Goal: Communication & Community: Answer question/provide support

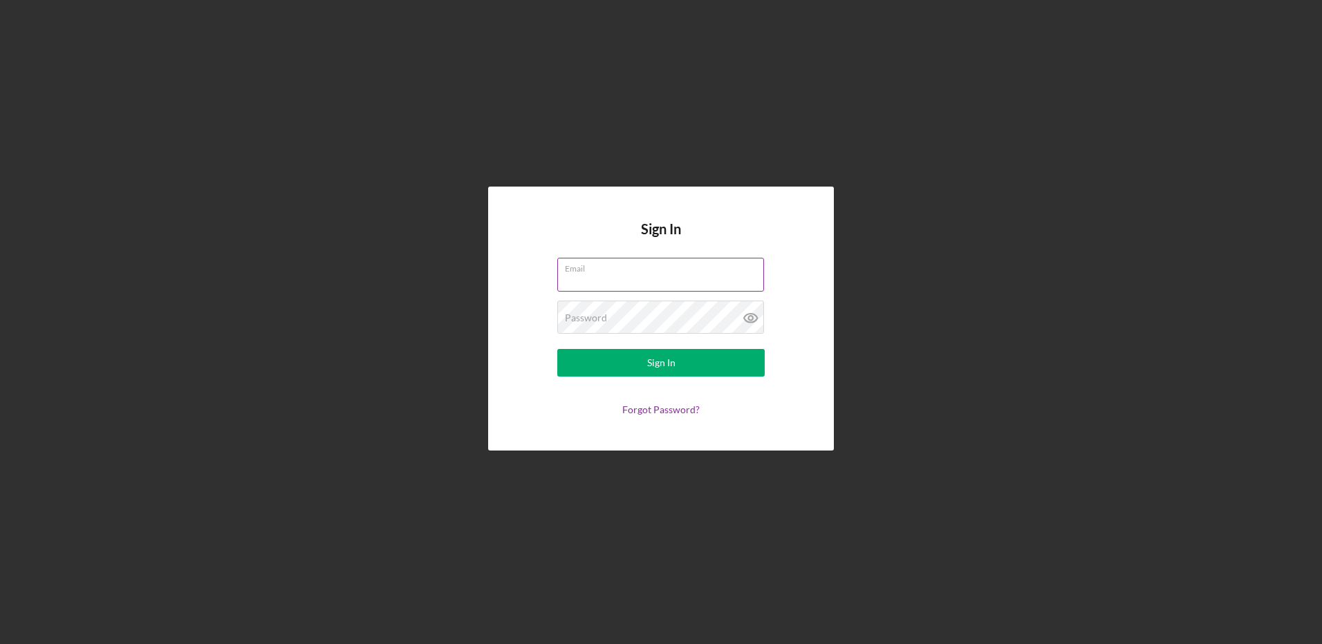
drag, startPoint x: 618, startPoint y: 290, endPoint x: 618, endPoint y: 281, distance: 9.0
click at [618, 288] on input "Email" at bounding box center [660, 274] width 207 height 33
type input "[EMAIL_ADDRESS][DOMAIN_NAME]"
click at [557, 349] on button "Sign In" at bounding box center [660, 363] width 207 height 28
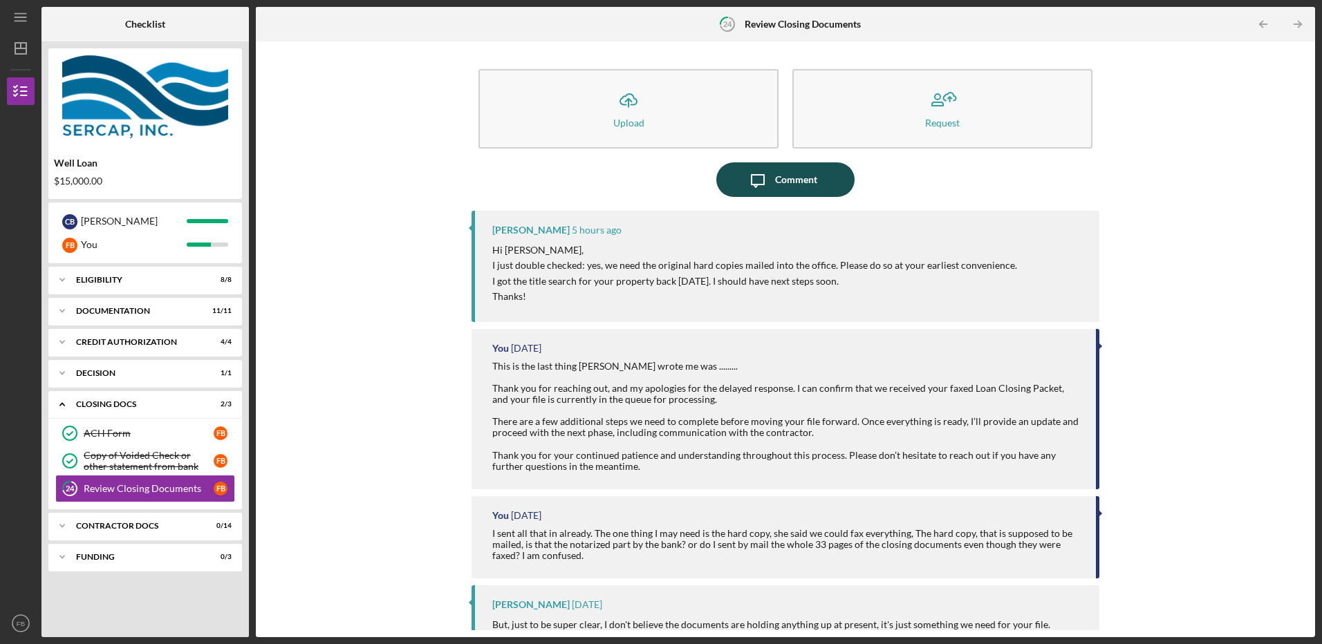
click at [770, 182] on icon "Icon/Message" at bounding box center [758, 180] width 35 height 35
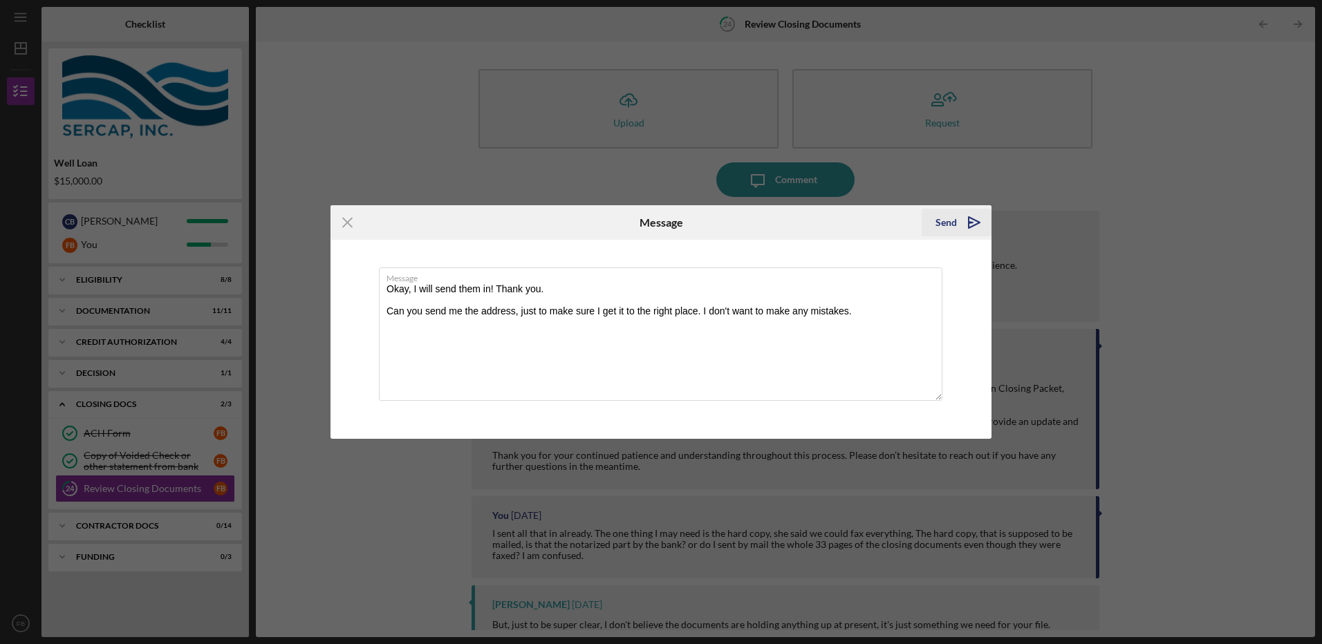
type textarea "Okay, I will send them in! Thank you. Can you send me the address, just to make…"
click at [974, 219] on icon "Icon/icon-invite-send" at bounding box center [974, 222] width 35 height 35
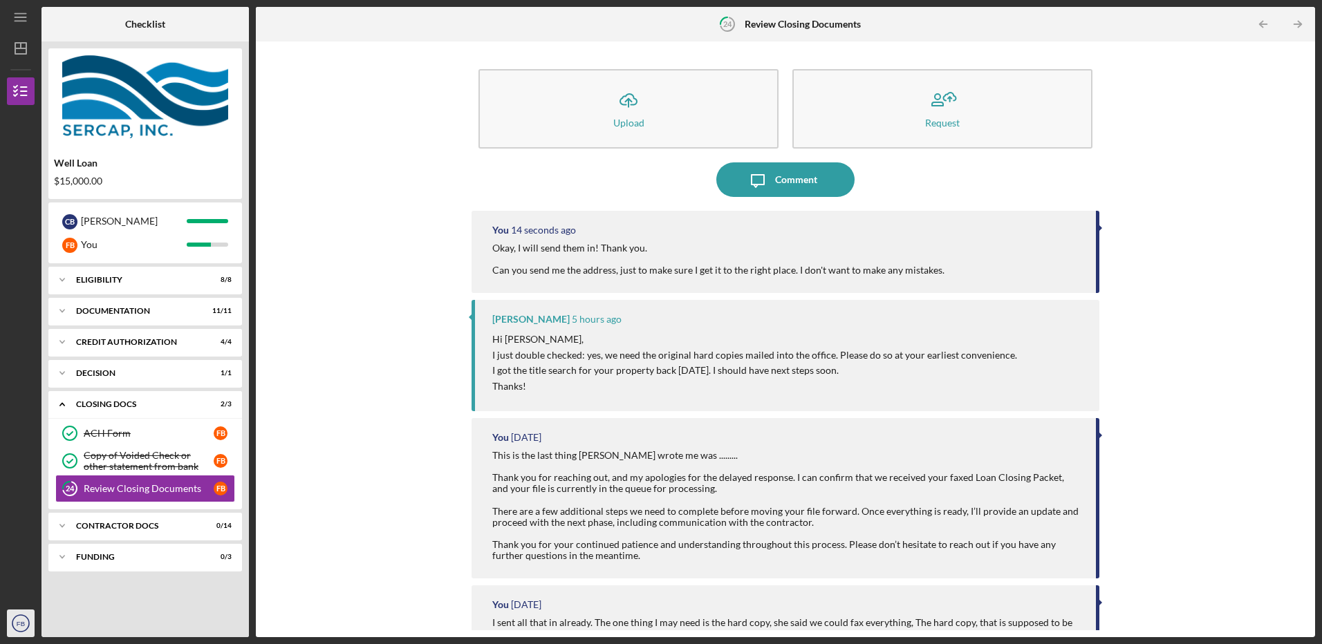
click at [20, 624] on text "FB" at bounding box center [21, 624] width 8 height 8
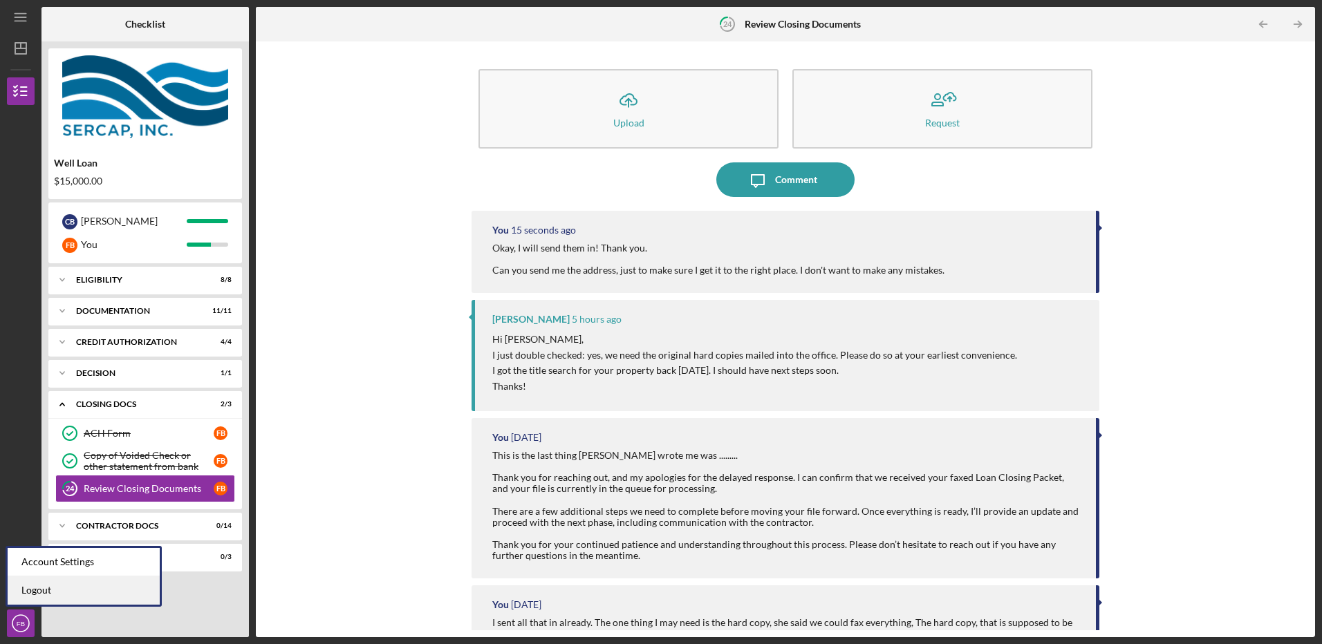
click at [33, 590] on link "Logout" at bounding box center [84, 591] width 152 height 28
